Goal: Task Accomplishment & Management: Use online tool/utility

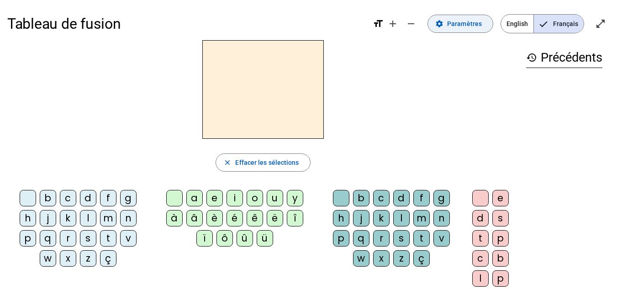
click at [446, 22] on span at bounding box center [460, 24] width 65 height 22
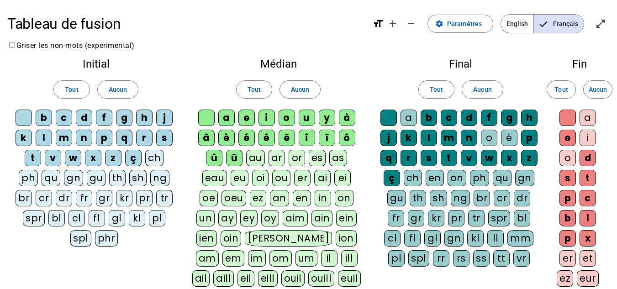
drag, startPoint x: 78, startPoint y: 93, endPoint x: 164, endPoint y: 72, distance: 88.4
click at [164, 72] on div "Initial Tout Aucun b c d f g h j k l m n p q r s t v w x z ç ch ph qu gn gu th …" at bounding box center [95, 154] width 177 height 206
click at [127, 90] on span at bounding box center [118, 89] width 40 height 22
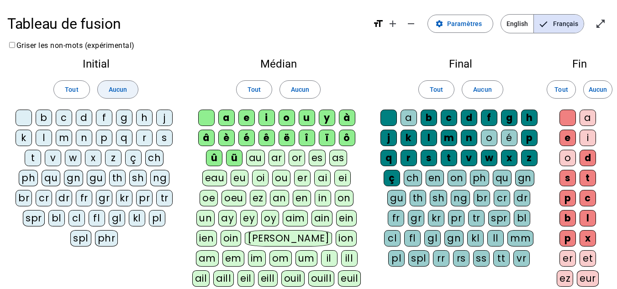
click at [127, 90] on span at bounding box center [118, 89] width 40 height 22
click at [66, 92] on span "Tout" at bounding box center [71, 89] width 13 height 11
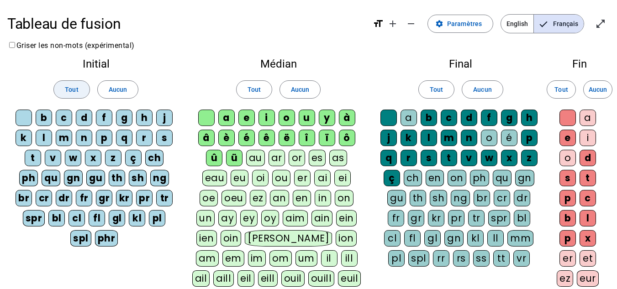
click at [66, 92] on span "Tout" at bounding box center [71, 89] width 13 height 11
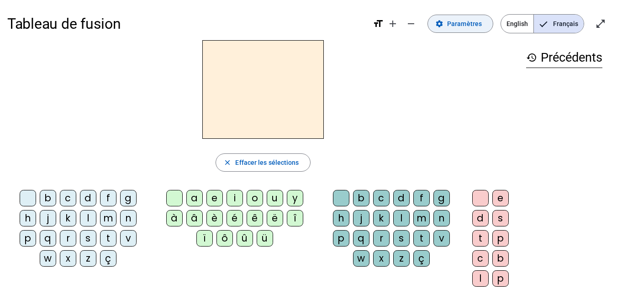
click at [458, 23] on span "Paramètres" at bounding box center [464, 23] width 35 height 11
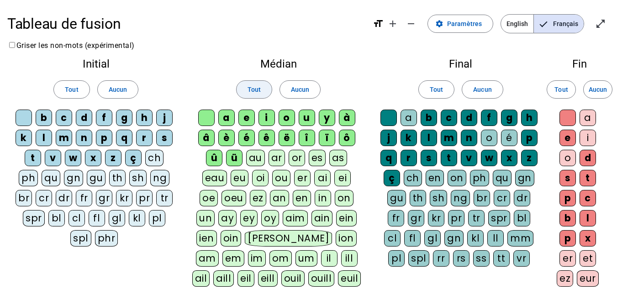
click at [254, 95] on span at bounding box center [253, 89] width 35 height 22
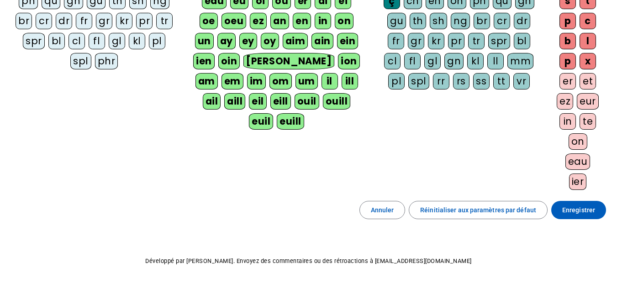
scroll to position [203, 0]
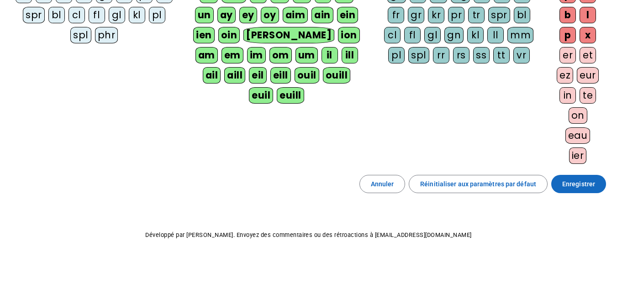
click at [585, 183] on span "Enregistrer" at bounding box center [578, 183] width 33 height 11
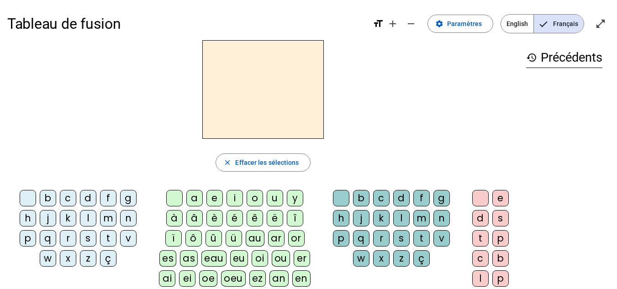
scroll to position [46, 0]
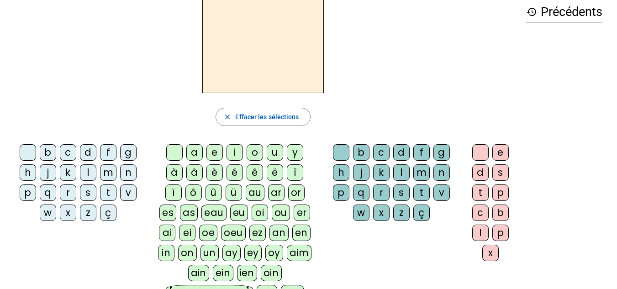
click at [31, 191] on div "p" at bounding box center [28, 192] width 16 height 16
click at [212, 211] on div "eau" at bounding box center [213, 212] width 25 height 16
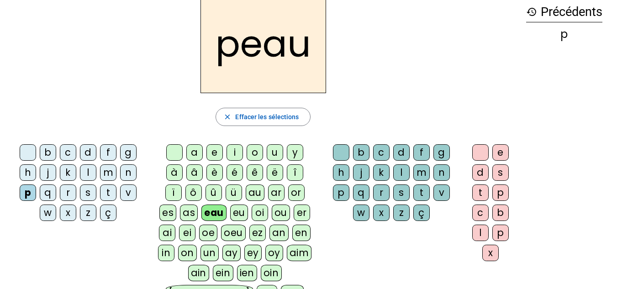
click at [384, 21] on div "peau" at bounding box center [262, 44] width 511 height 99
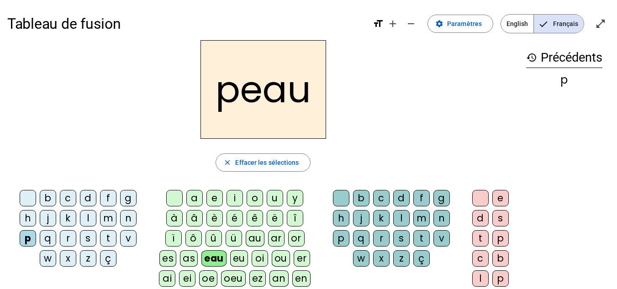
click at [45, 197] on div "b" at bounding box center [48, 198] width 16 height 16
click at [88, 239] on div "s" at bounding box center [88, 238] width 16 height 16
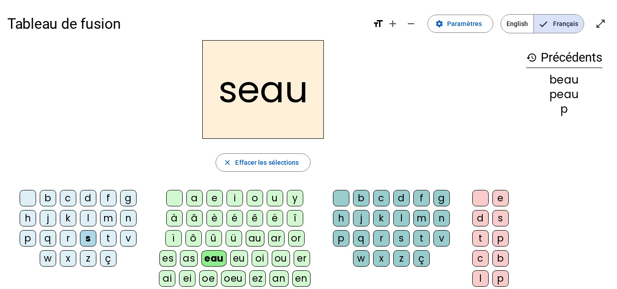
click at [130, 237] on div "v" at bounding box center [128, 238] width 16 height 16
click at [24, 199] on div at bounding box center [28, 198] width 16 height 16
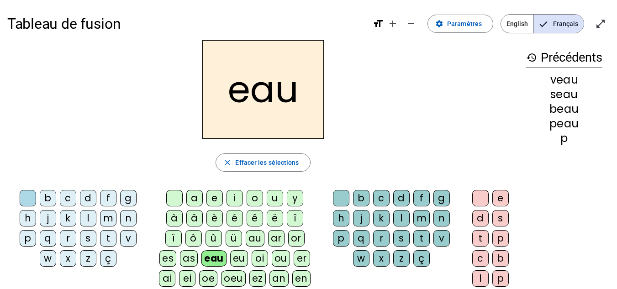
click at [251, 242] on div "au" at bounding box center [255, 238] width 19 height 16
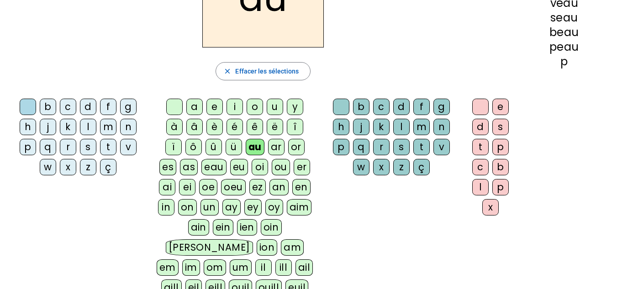
scroll to position [46, 0]
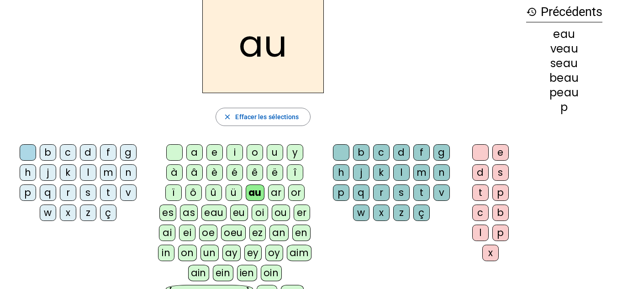
click at [486, 255] on div "x" at bounding box center [490, 253] width 16 height 16
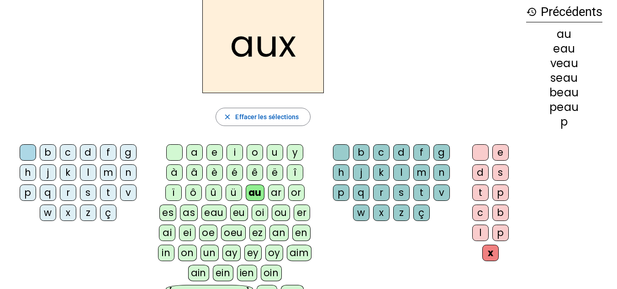
click at [107, 195] on div "t" at bounding box center [108, 192] width 16 height 16
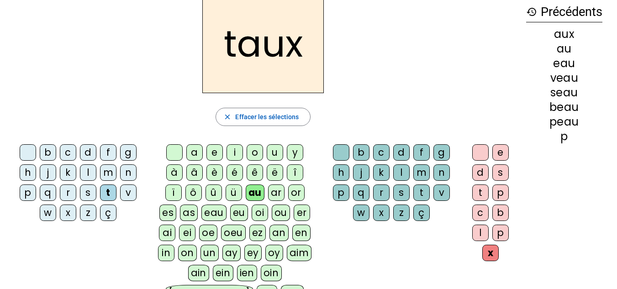
click at [106, 175] on div "m" at bounding box center [108, 172] width 16 height 16
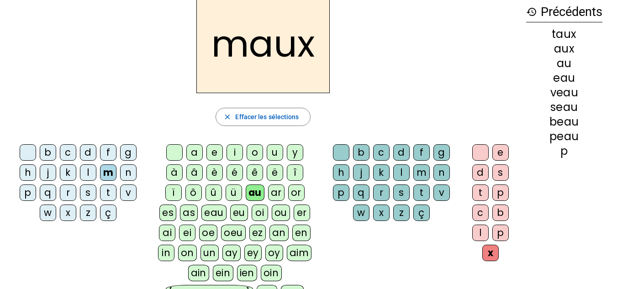
click at [111, 149] on div "f" at bounding box center [108, 152] width 16 height 16
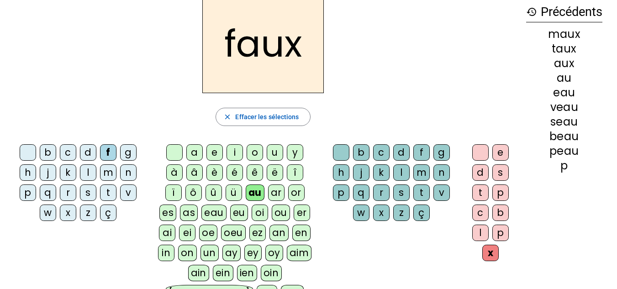
click at [416, 188] on div "t" at bounding box center [421, 192] width 16 height 16
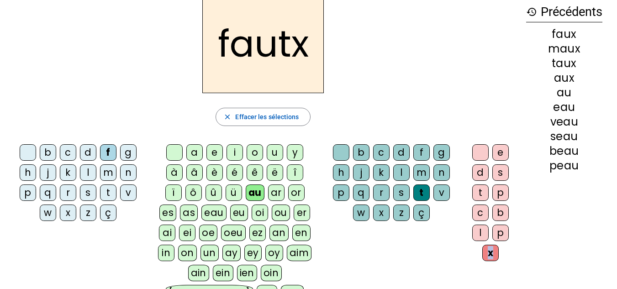
click at [490, 252] on div "x" at bounding box center [490, 253] width 16 height 16
click at [488, 252] on div "x" at bounding box center [490, 253] width 16 height 16
click at [420, 194] on div "t" at bounding box center [421, 192] width 16 height 16
click at [415, 191] on div "t" at bounding box center [421, 192] width 16 height 16
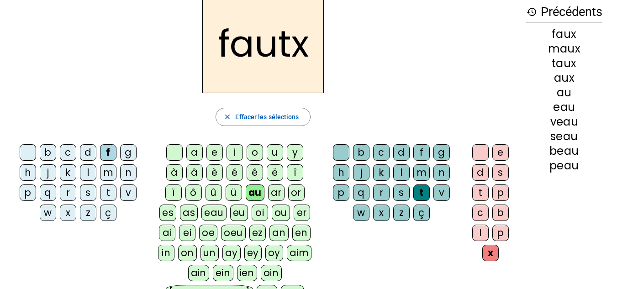
click at [481, 153] on div at bounding box center [480, 152] width 16 height 16
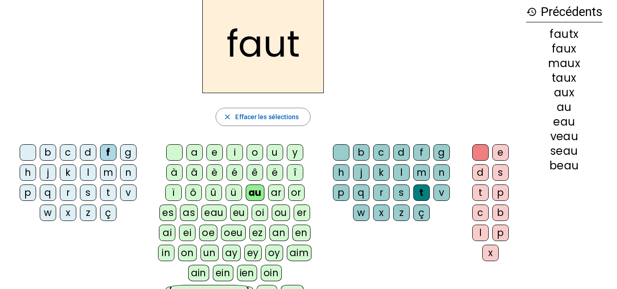
click at [28, 172] on div "h" at bounding box center [28, 172] width 16 height 16
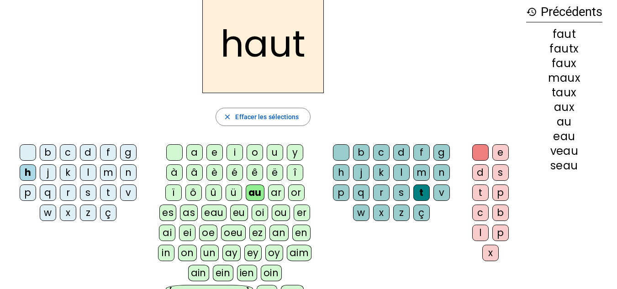
click at [132, 193] on div "v" at bounding box center [128, 192] width 16 height 16
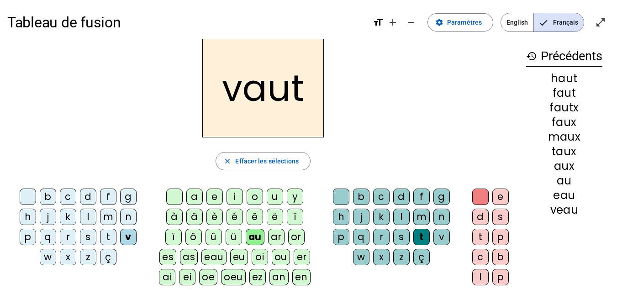
scroll to position [0, 0]
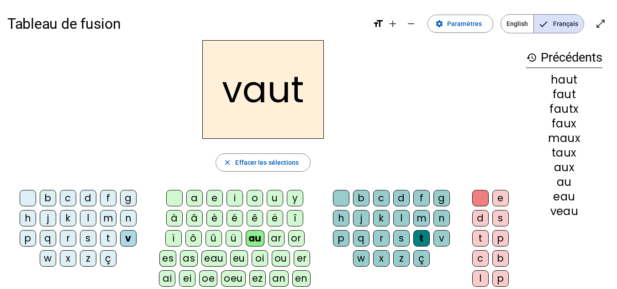
click at [178, 193] on div at bounding box center [174, 198] width 16 height 16
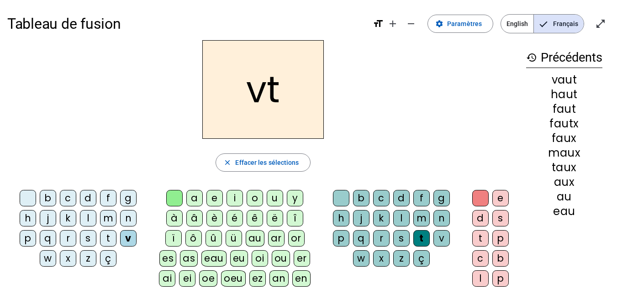
click at [15, 195] on div "b c d f g h j k l m n p q r s t v w x z ç" at bounding box center [80, 230] width 138 height 80
click at [24, 196] on div at bounding box center [28, 198] width 16 height 16
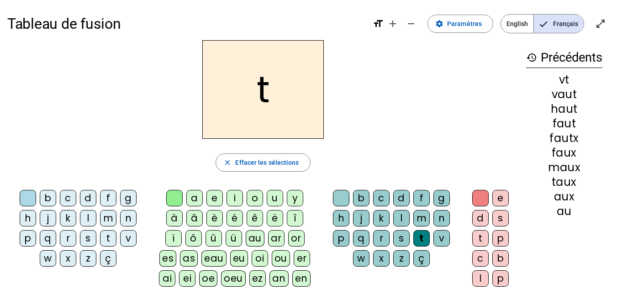
click at [484, 194] on div at bounding box center [480, 198] width 16 height 16
click at [341, 201] on div at bounding box center [341, 198] width 16 height 16
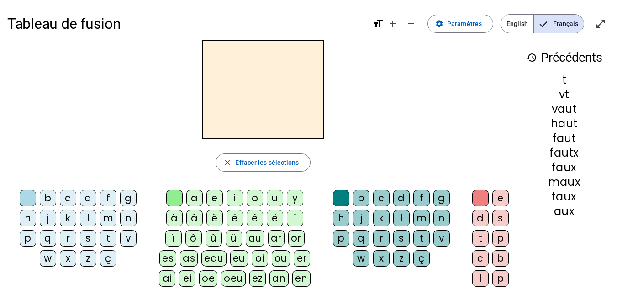
click at [434, 74] on div at bounding box center [262, 89] width 511 height 99
